Goal: Navigation & Orientation: Find specific page/section

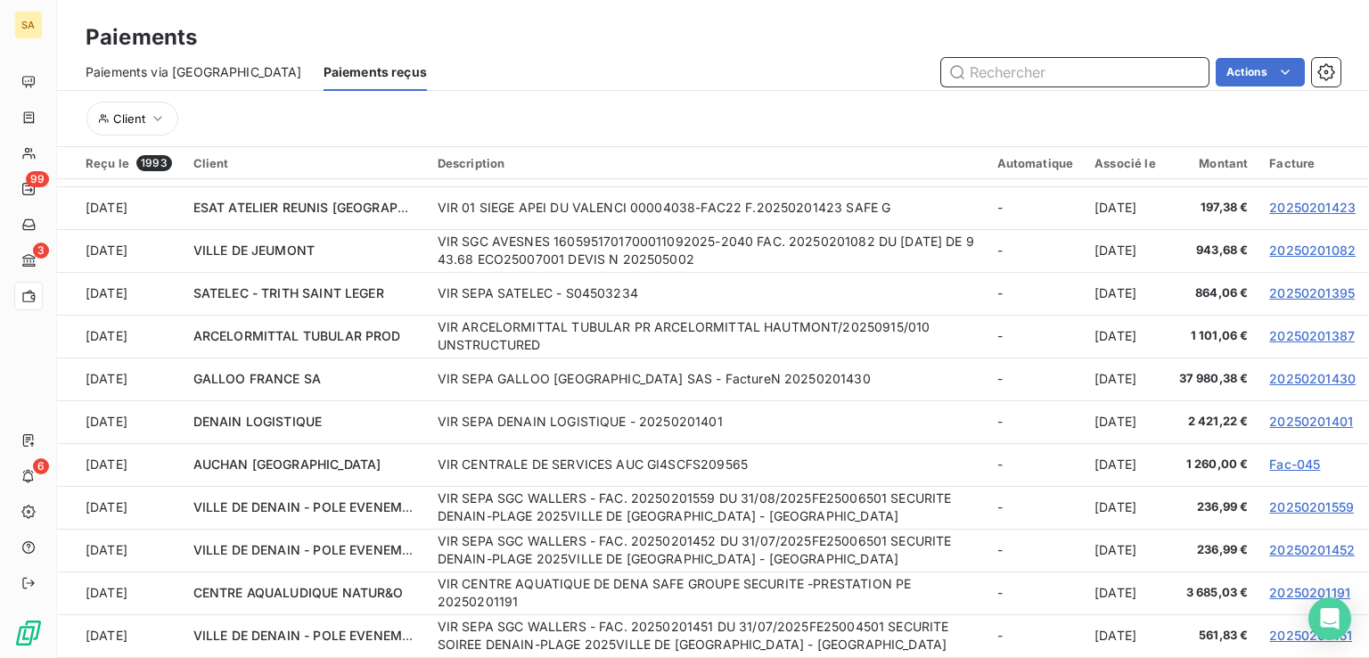
scroll to position [65, 0]
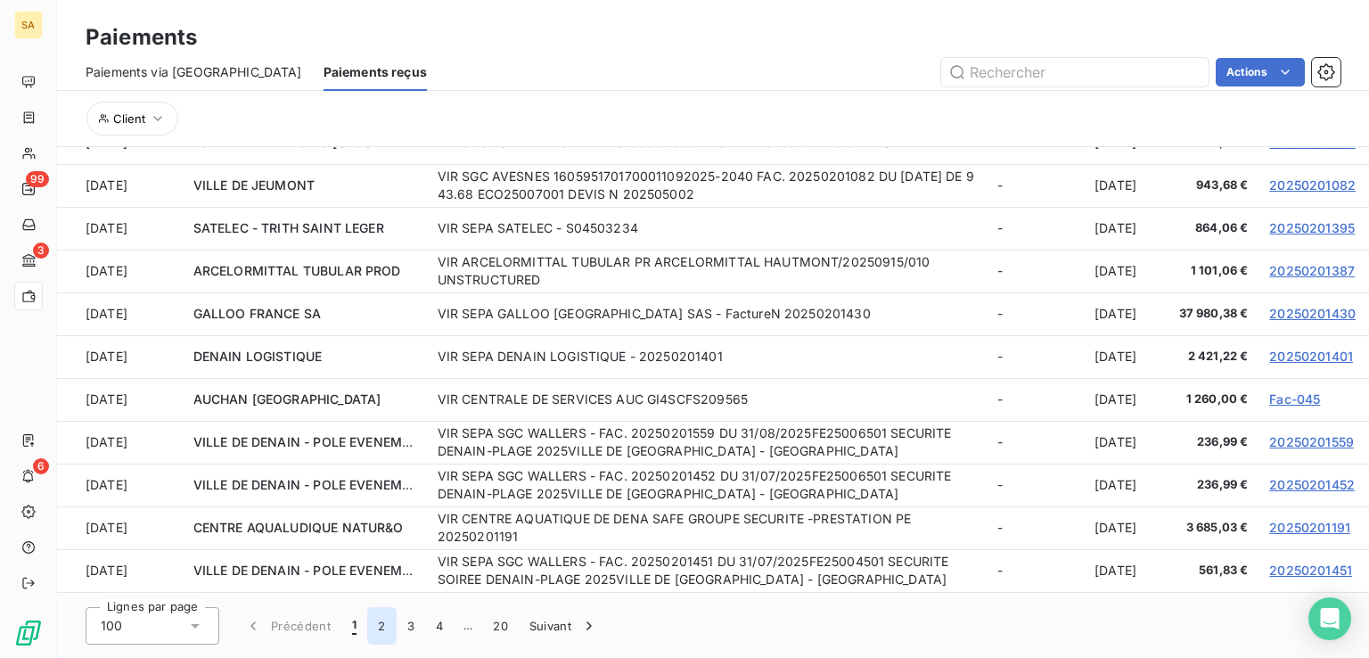
click at [374, 623] on button "2" at bounding box center [381, 625] width 29 height 37
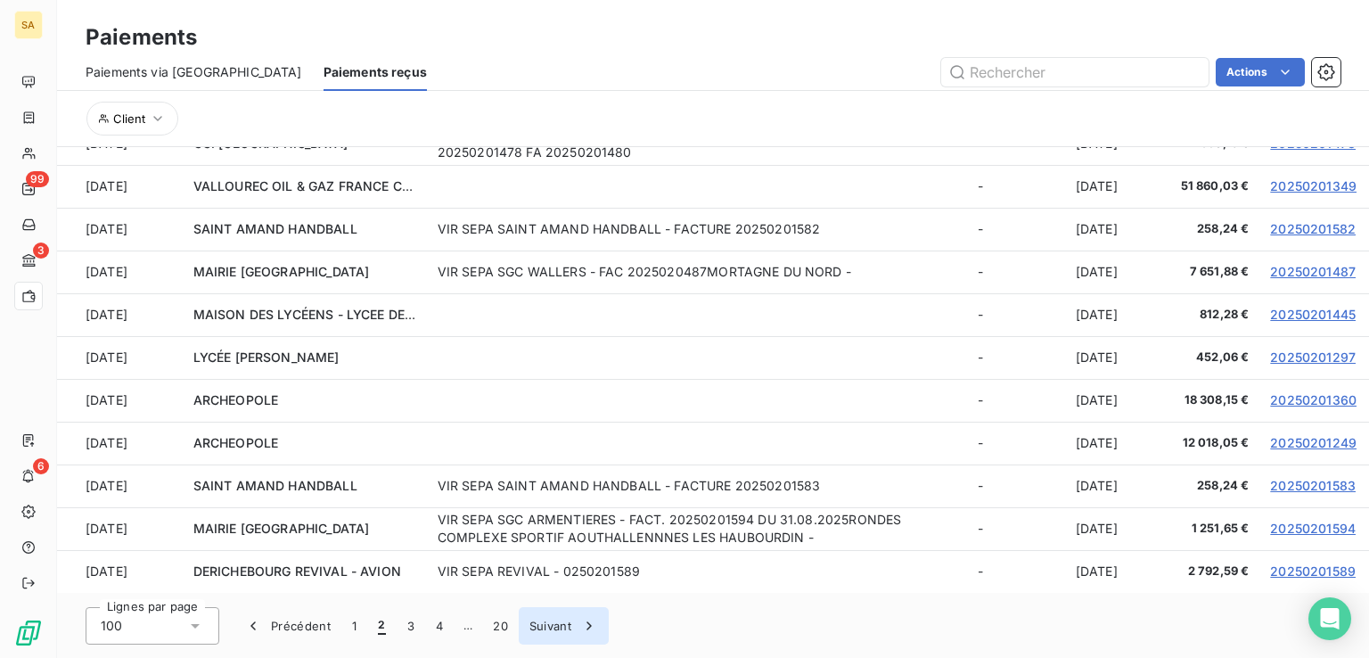
scroll to position [3846, 0]
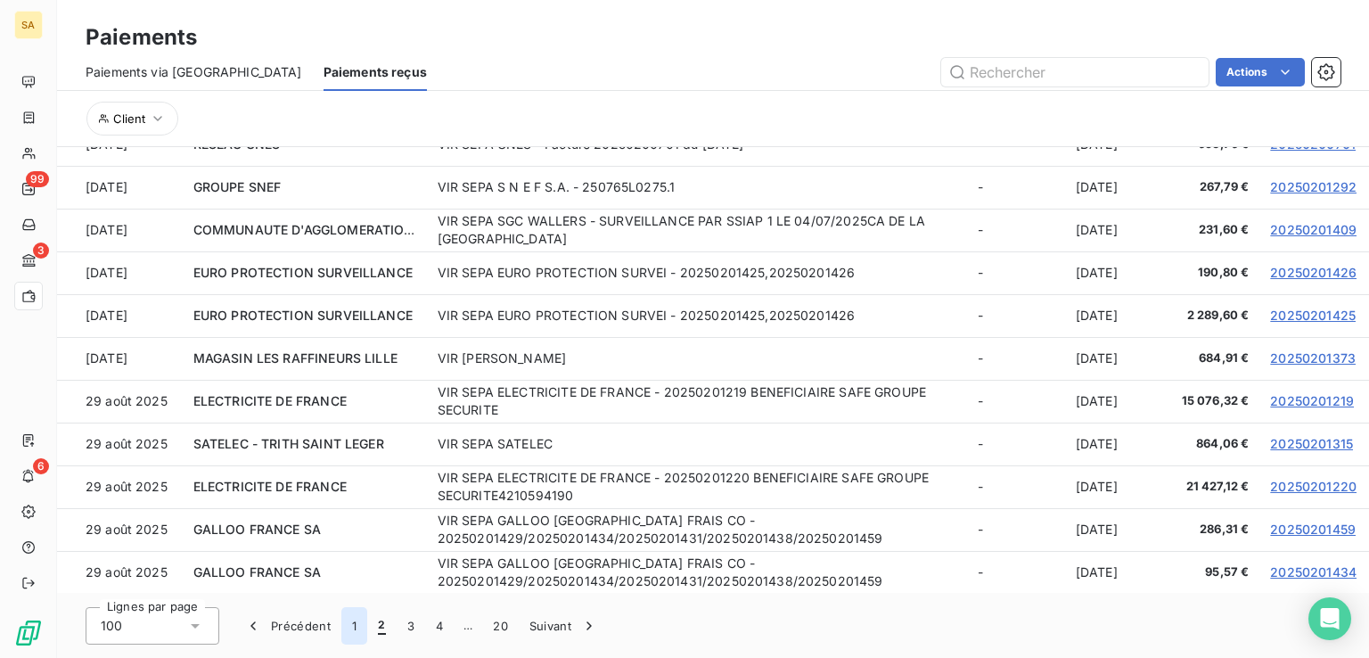
click at [357, 626] on button "1" at bounding box center [354, 625] width 26 height 37
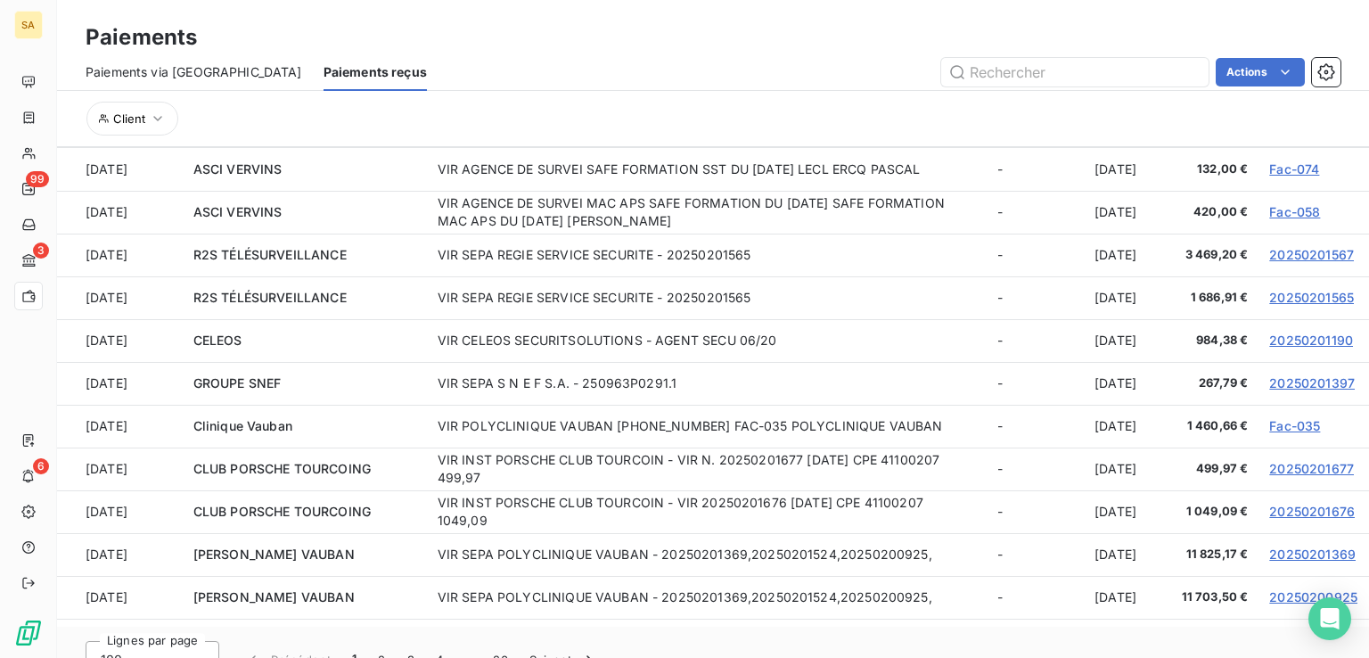
scroll to position [0, 0]
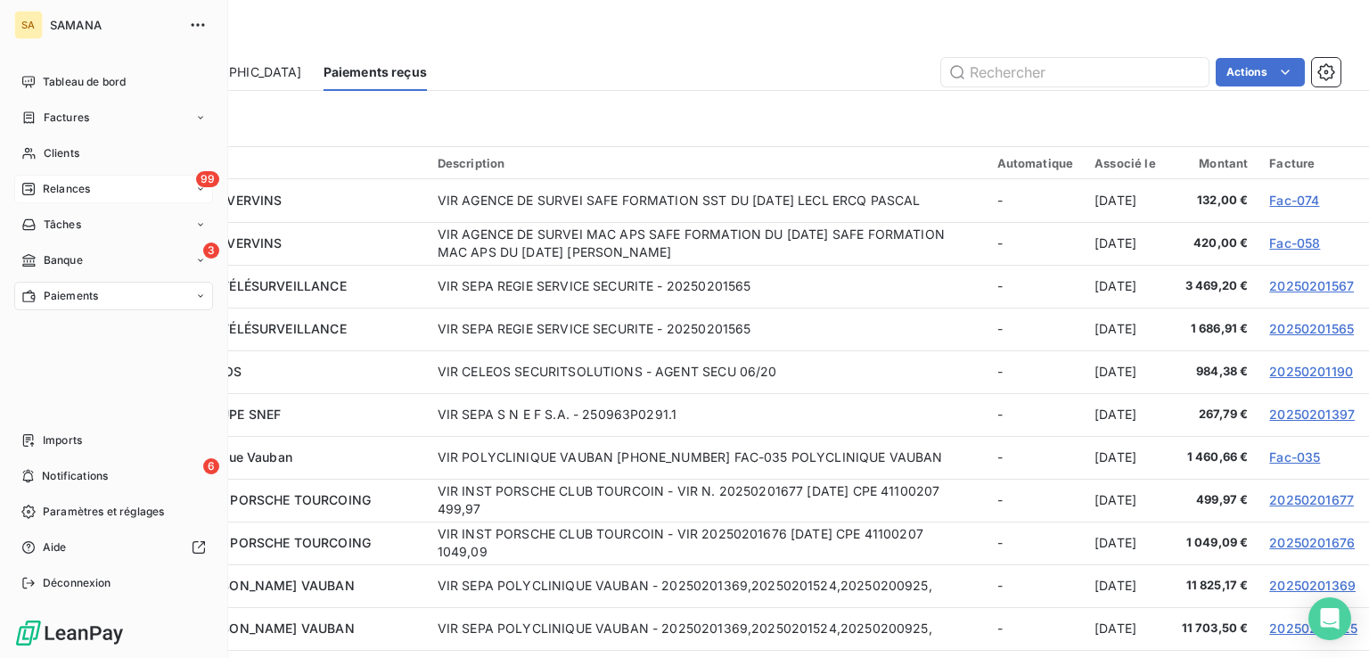
click at [49, 187] on span "Relances" at bounding box center [66, 189] width 47 height 16
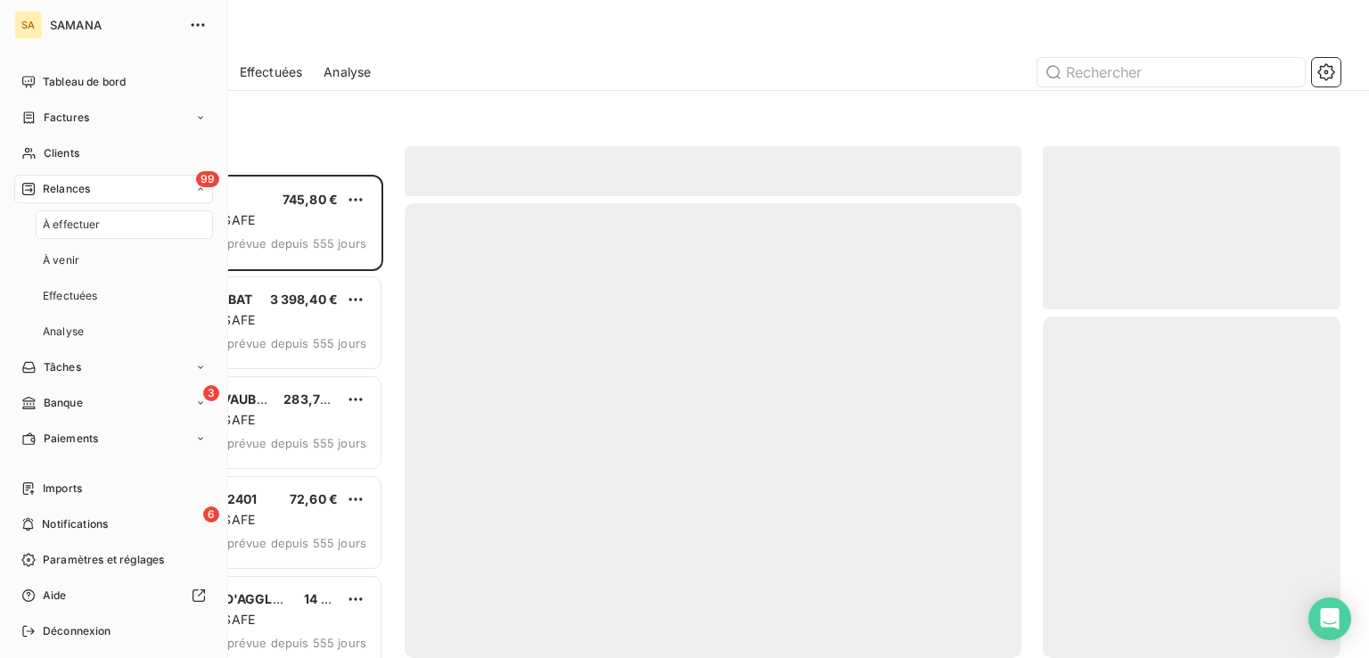
scroll to position [469, 283]
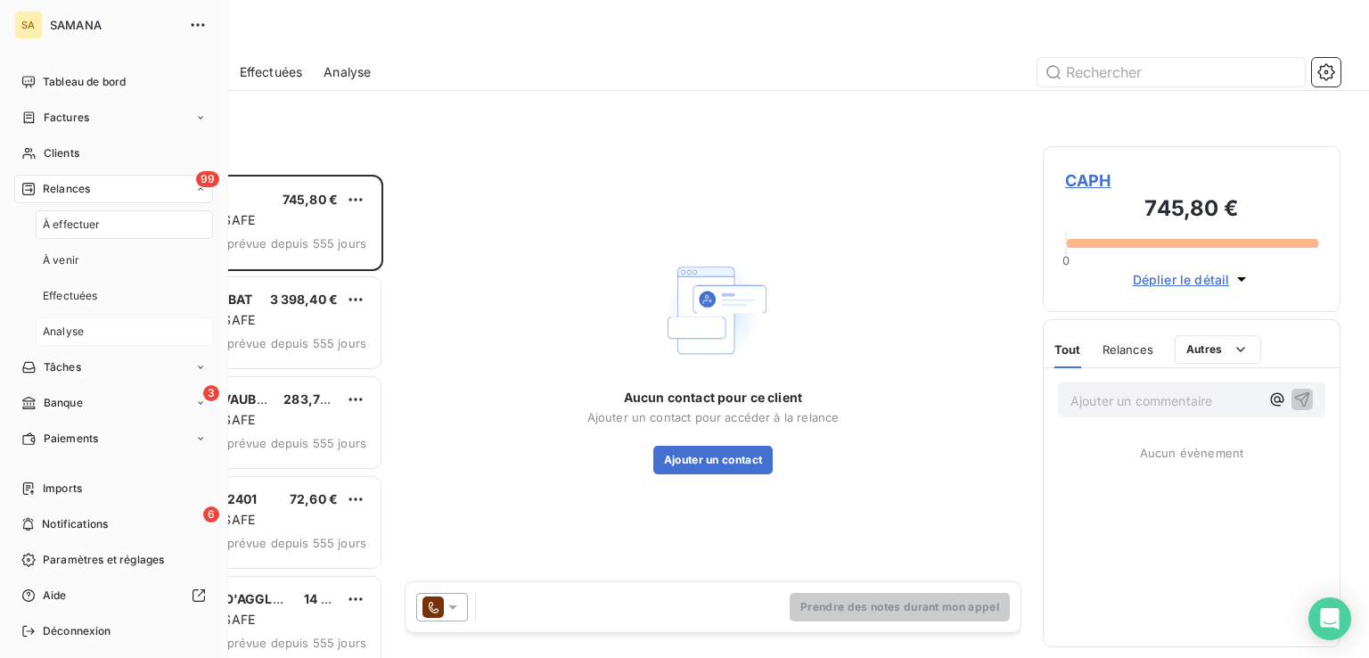
click at [61, 330] on span "Analyse" at bounding box center [63, 332] width 41 height 16
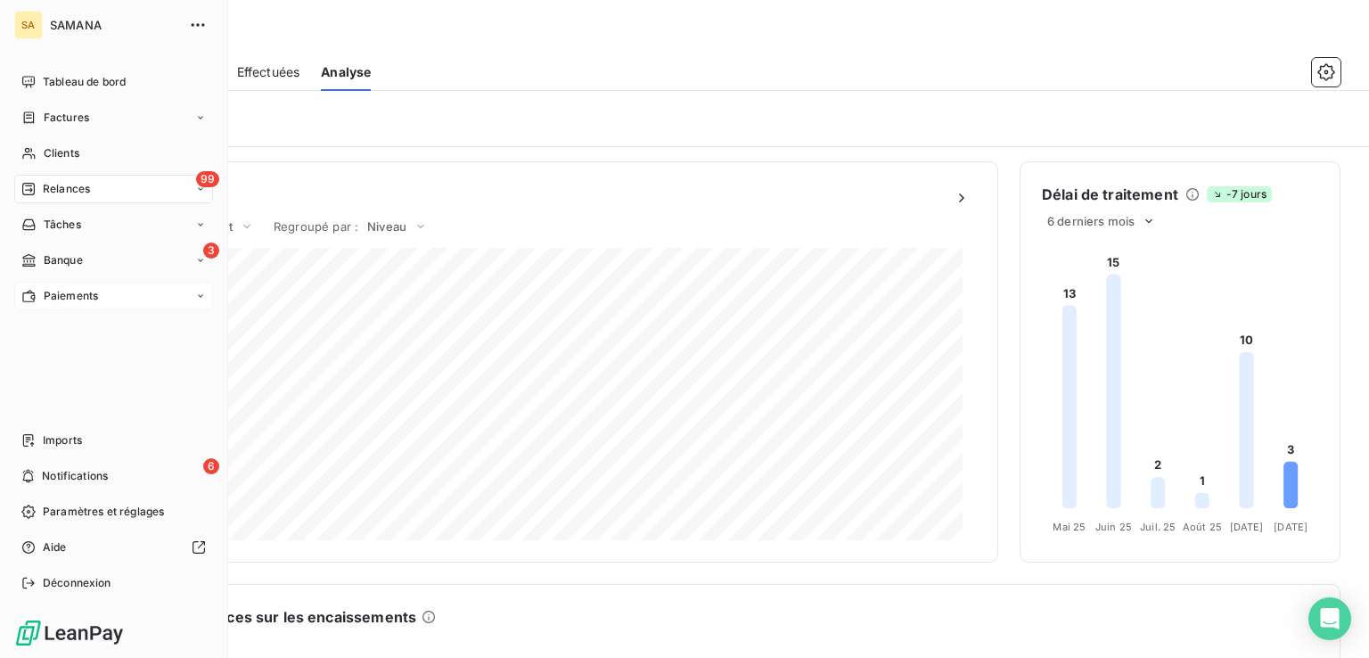
click at [75, 300] on span "Paiements" at bounding box center [71, 296] width 54 height 16
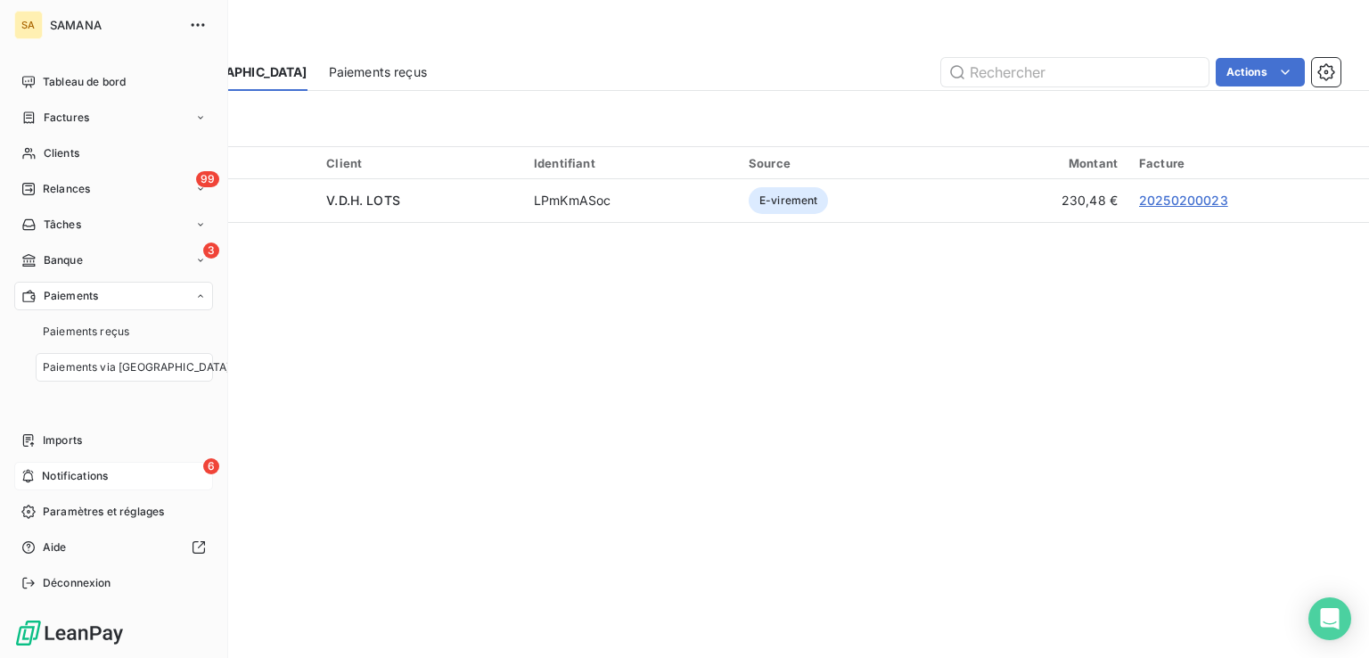
click at [81, 489] on div "6 Notifications" at bounding box center [113, 476] width 199 height 29
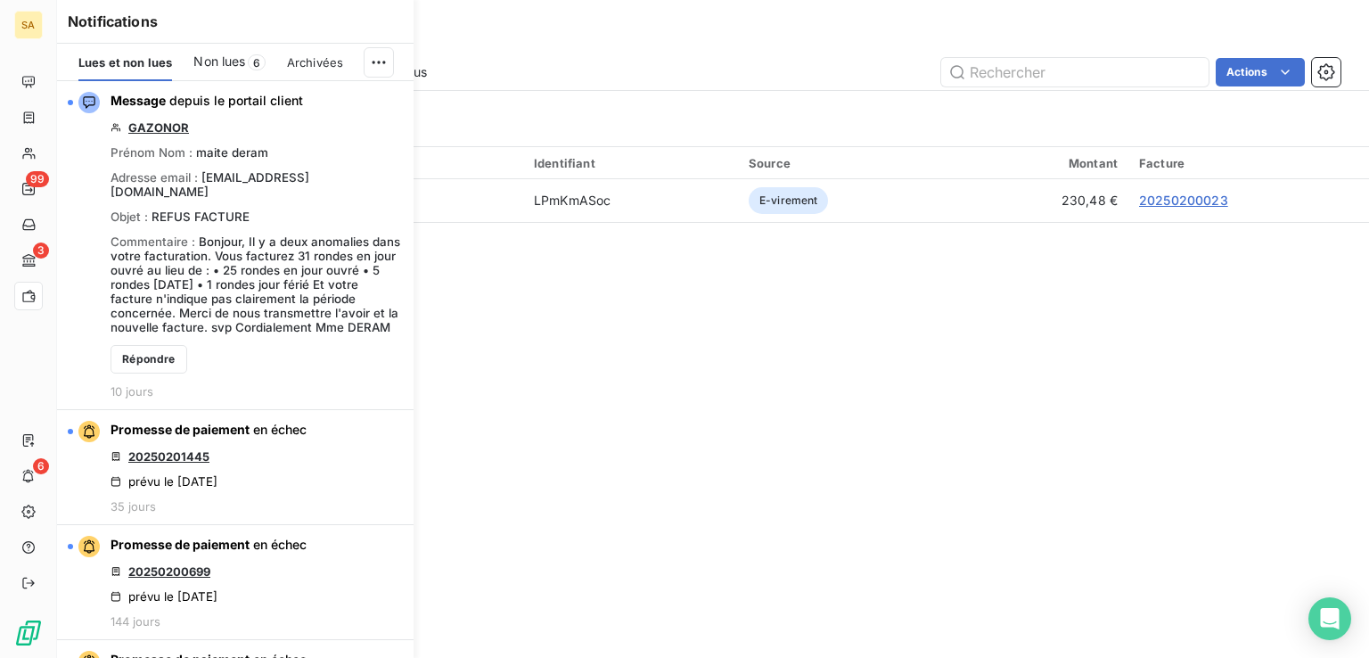
click at [332, 69] on div "Archivées" at bounding box center [315, 62] width 56 height 37
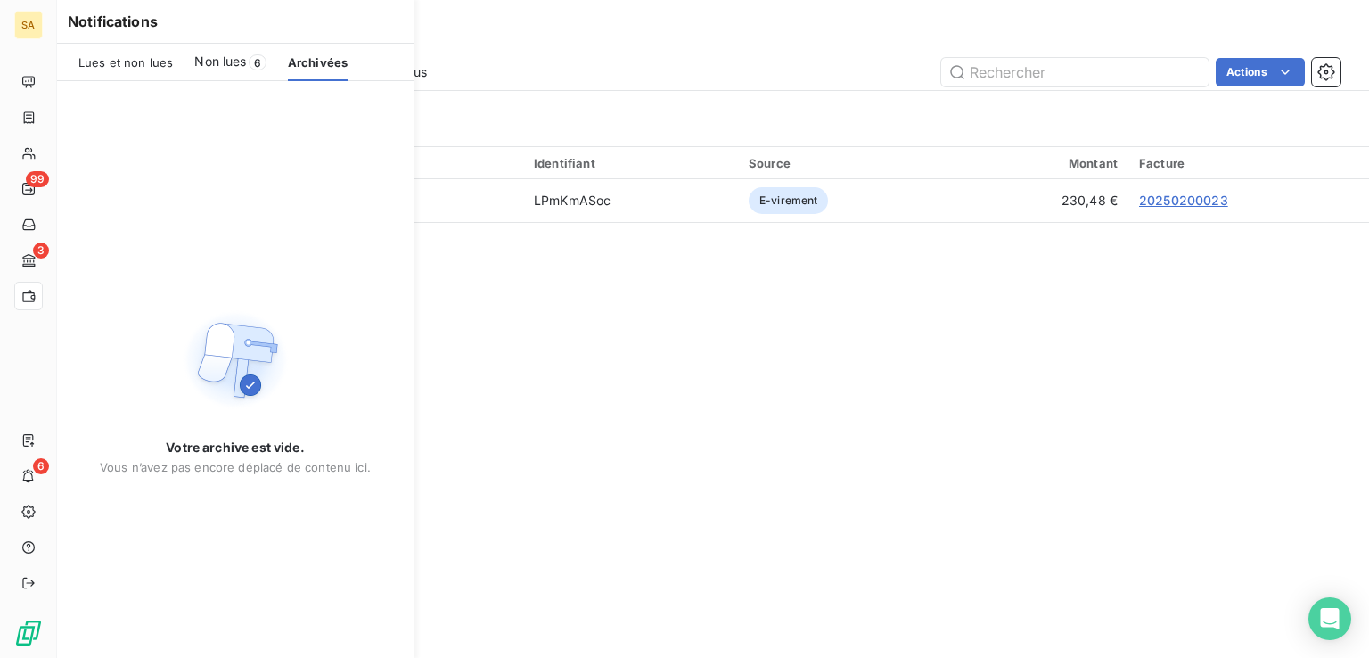
click at [175, 58] on div "Lues et non lues Non lues 6 Archivées" at bounding box center [235, 62] width 357 height 37
click at [146, 64] on span "Lues et non lues" at bounding box center [125, 62] width 94 height 14
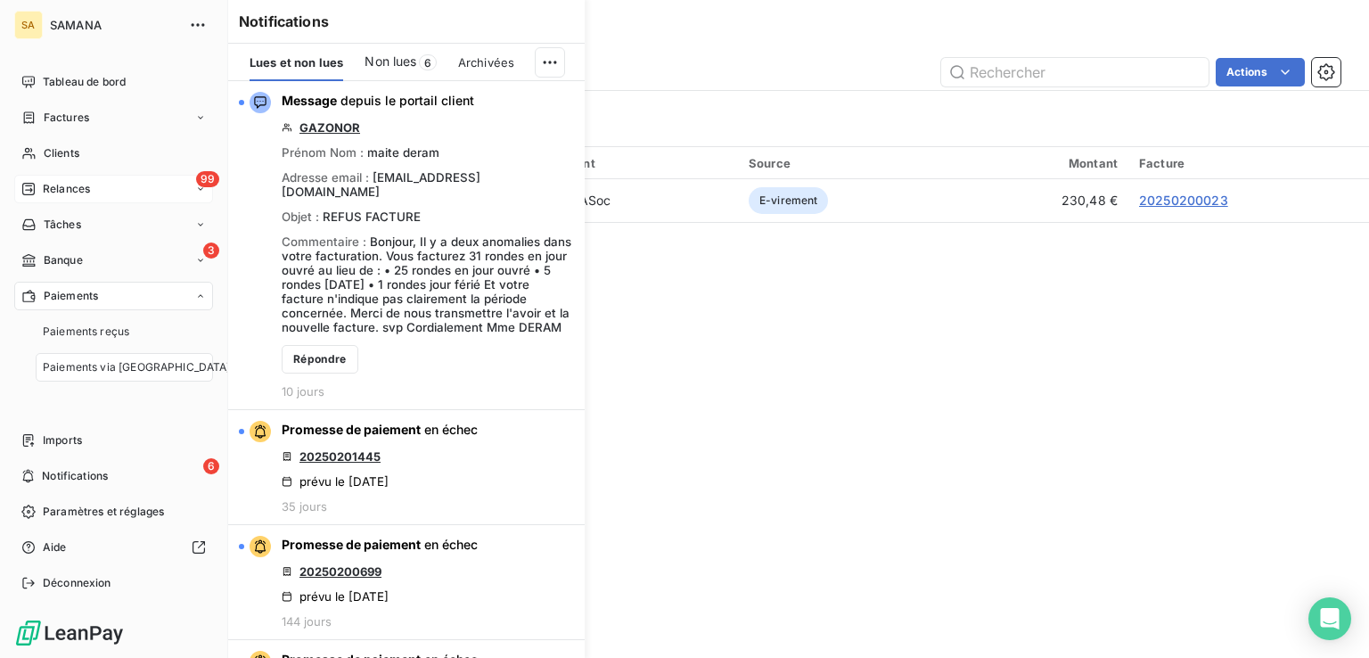
click at [46, 186] on span "Relances" at bounding box center [66, 189] width 47 height 16
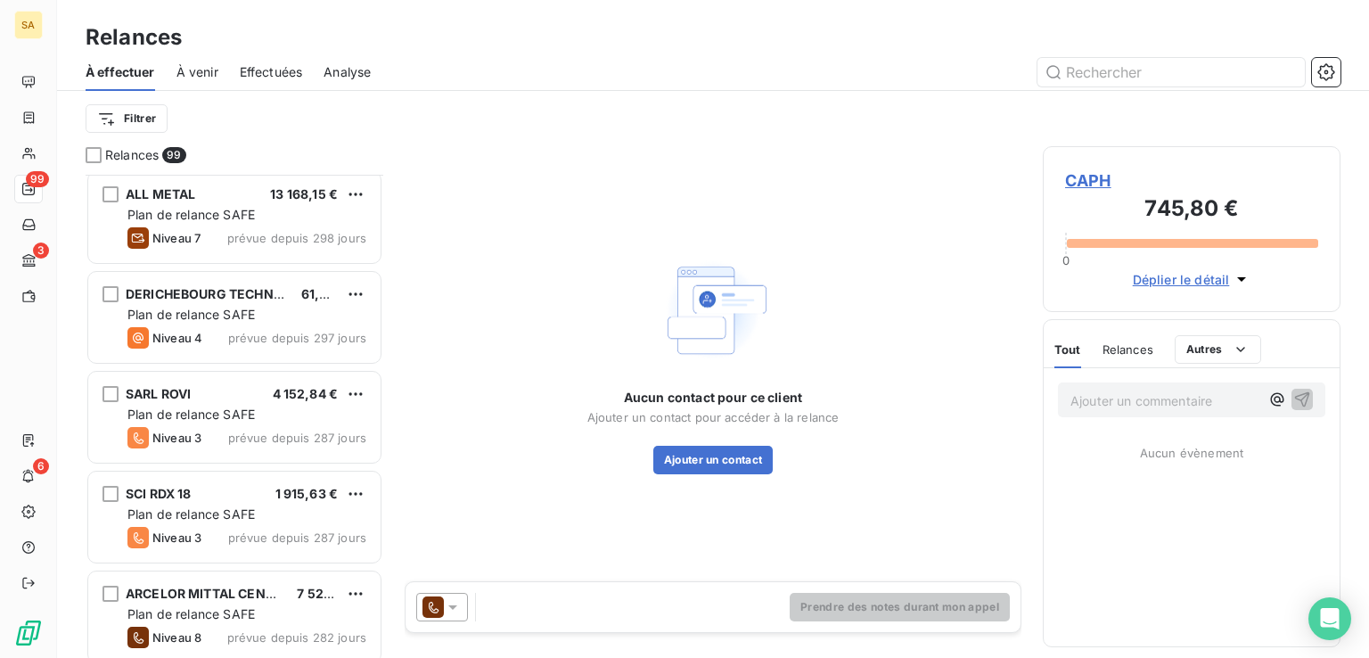
scroll to position [1515, 0]
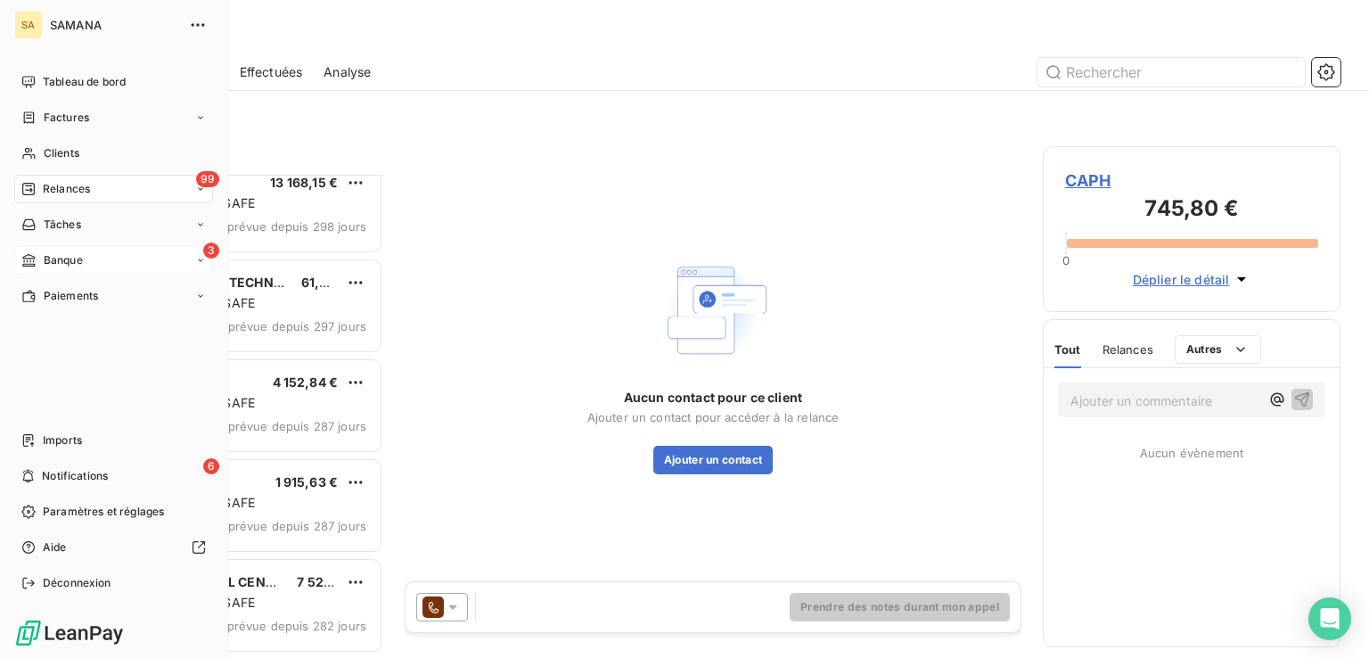
click at [36, 258] on icon at bounding box center [28, 260] width 15 height 14
